Goal: Understand process/instructions

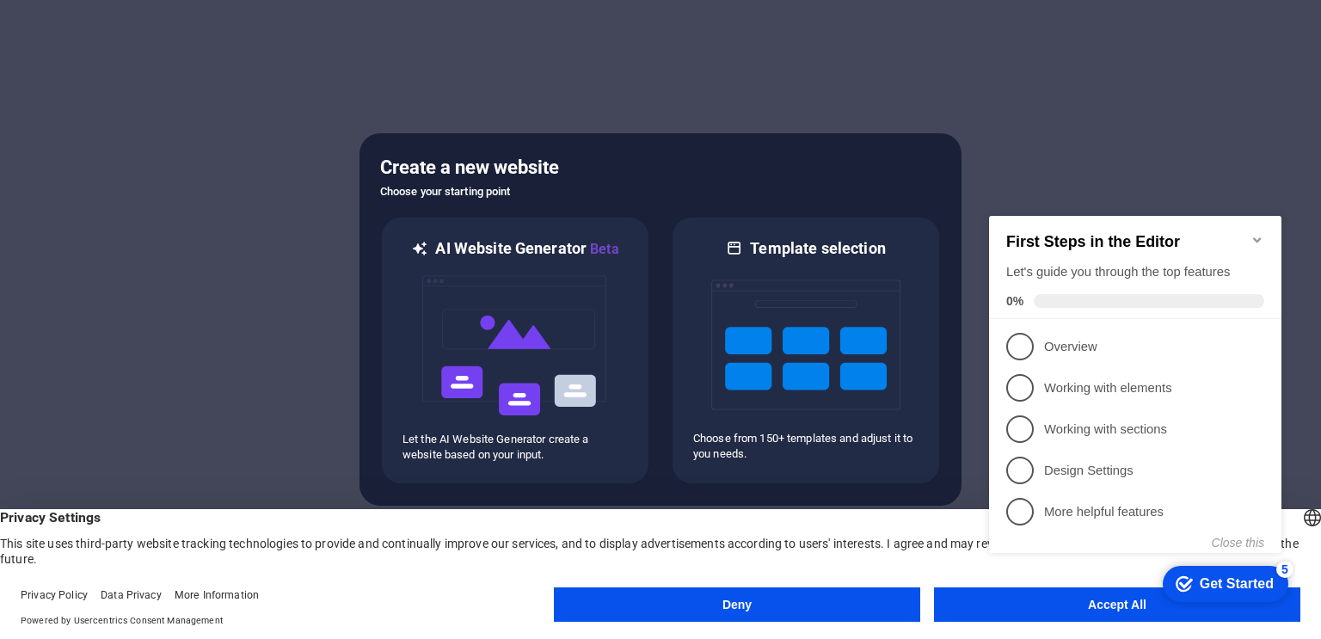
click at [1023, 602] on div "checkmark Get Started 5 First Steps in the Editor Let's guide you through the t…" at bounding box center [1138, 399] width 313 height 419
click at [1112, 605] on div "checkmark Get Started 5 First Steps in the Editor Let's guide you through the t…" at bounding box center [1138, 399] width 313 height 419
click at [1253, 235] on icon "Minimize checklist" at bounding box center [1258, 240] width 14 height 14
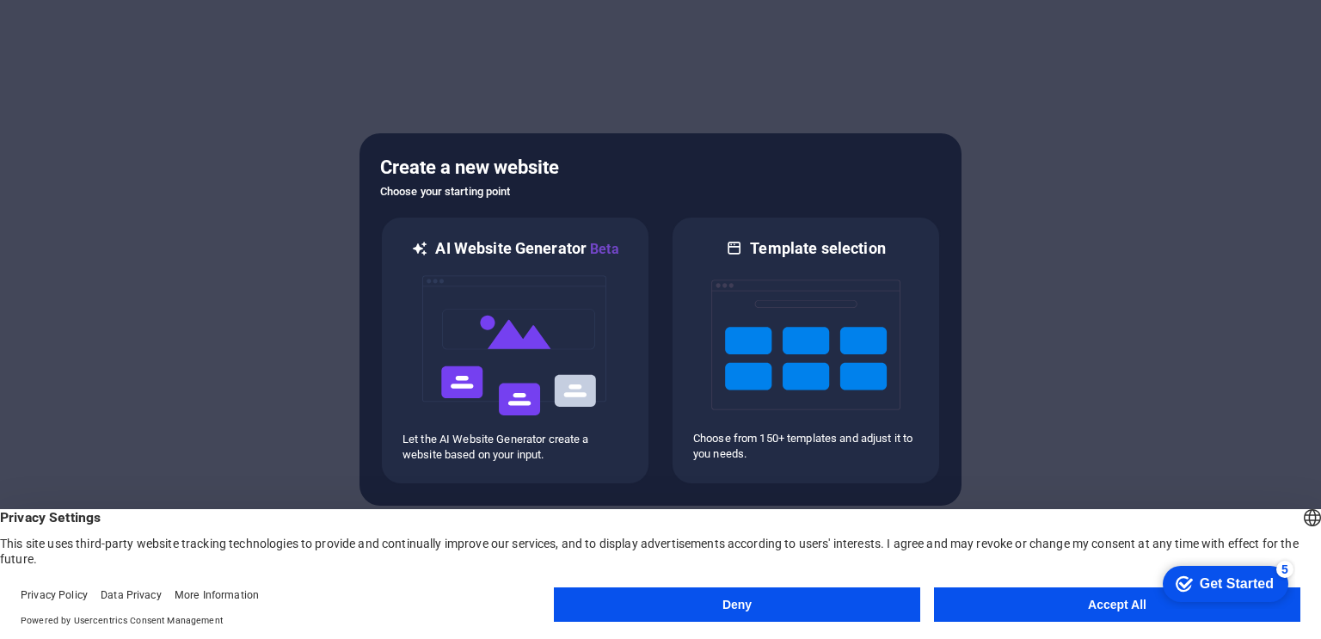
click at [1030, 588] on button "Accept All" at bounding box center [1117, 605] width 367 height 34
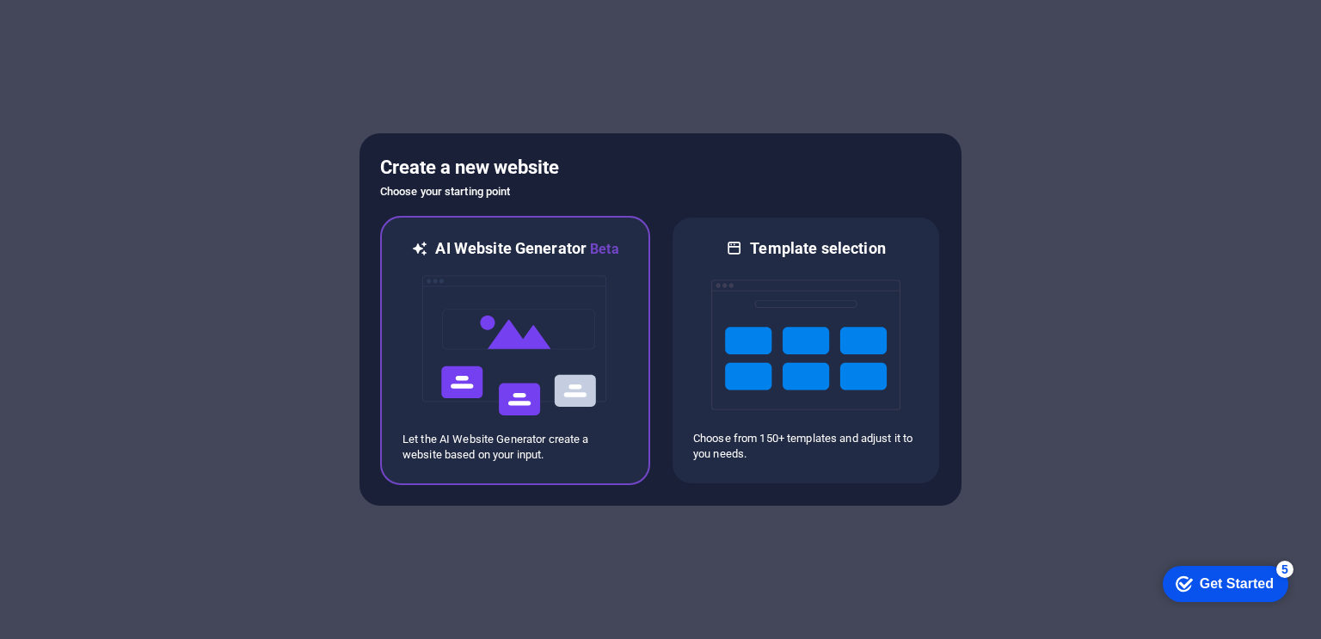
click at [497, 353] on img at bounding box center [515, 346] width 189 height 172
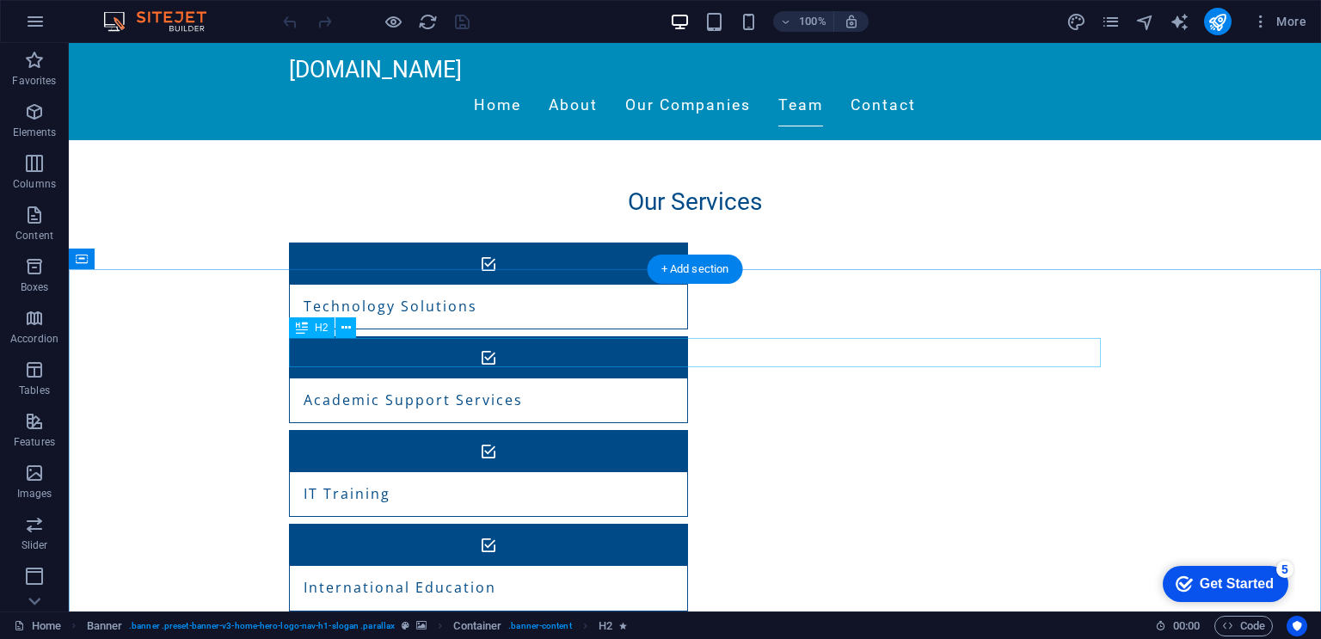
scroll to position [2740, 0]
